Goal: Navigation & Orientation: Go to known website

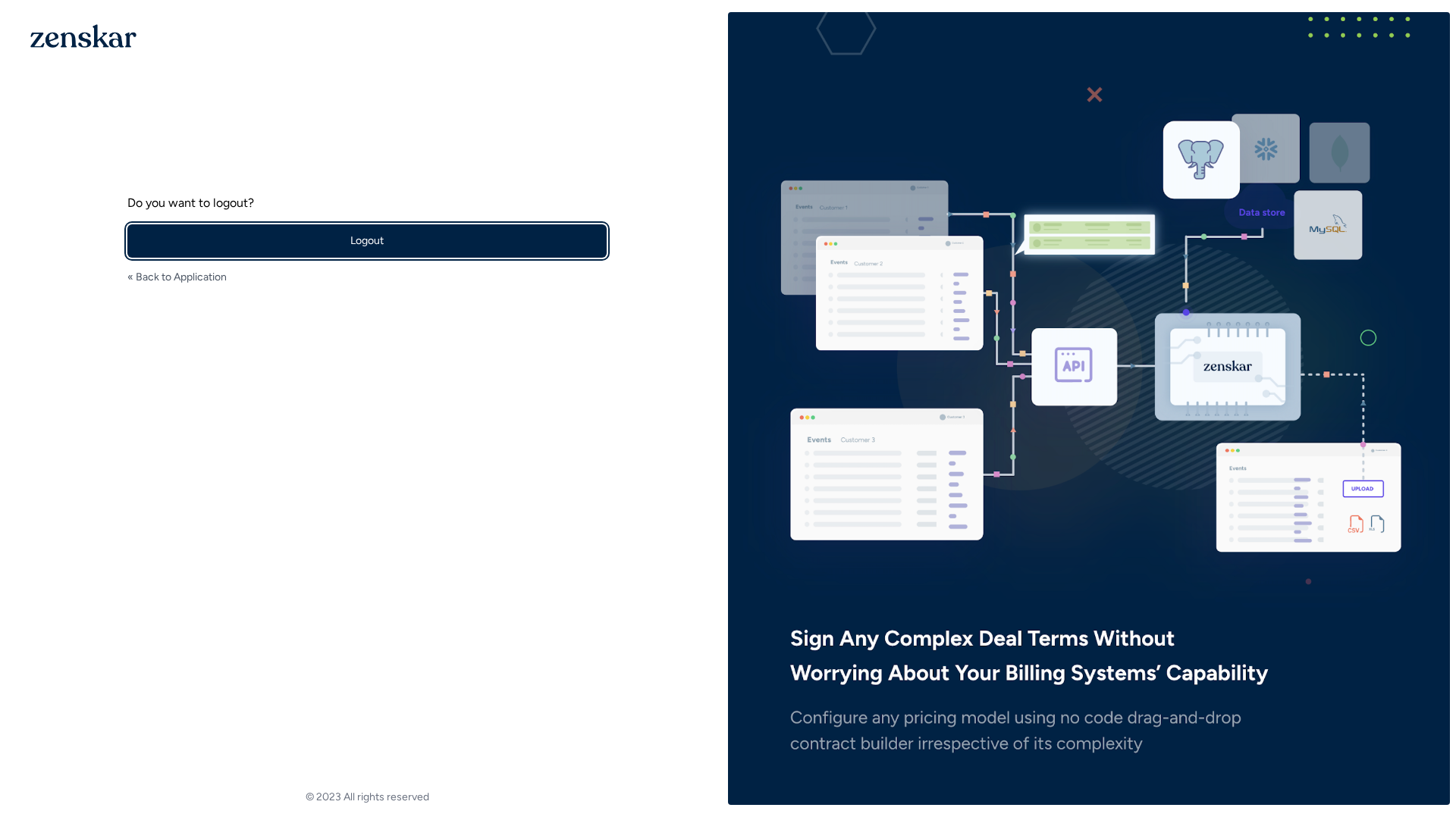
click at [528, 237] on button "Logout" at bounding box center [366, 241] width 479 height 33
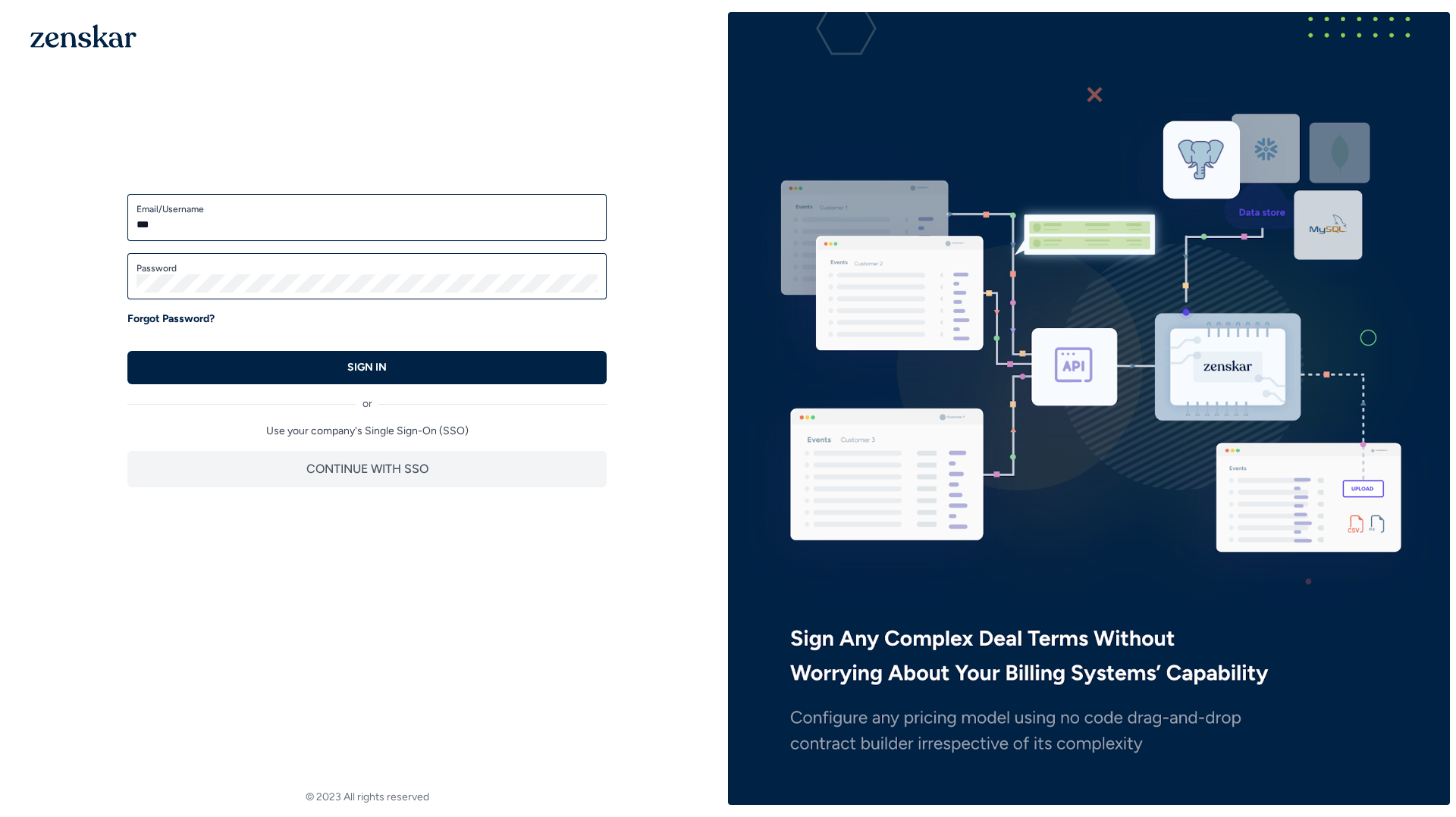
type input "**********"
click at [127, 351] on button "SIGN IN" at bounding box center [366, 367] width 479 height 33
